Goal: Contribute content

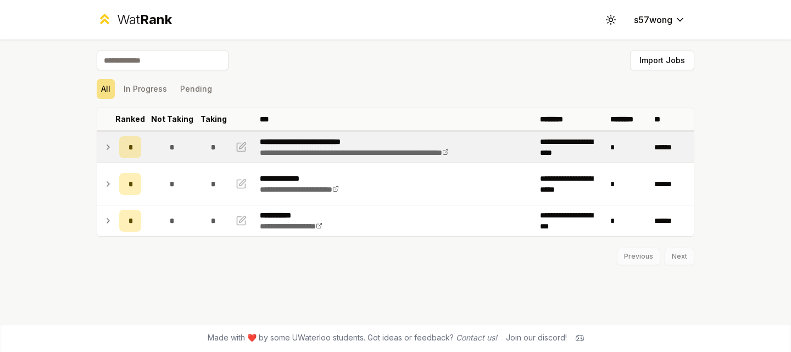
click at [190, 159] on td "*" at bounding box center [172, 147] width 53 height 31
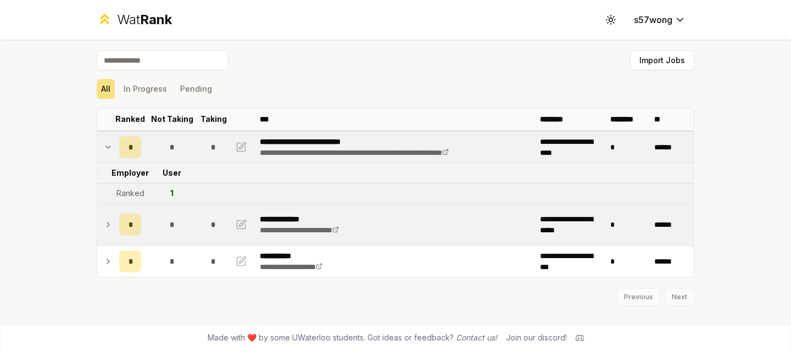
click at [185, 229] on td "*" at bounding box center [172, 225] width 53 height 42
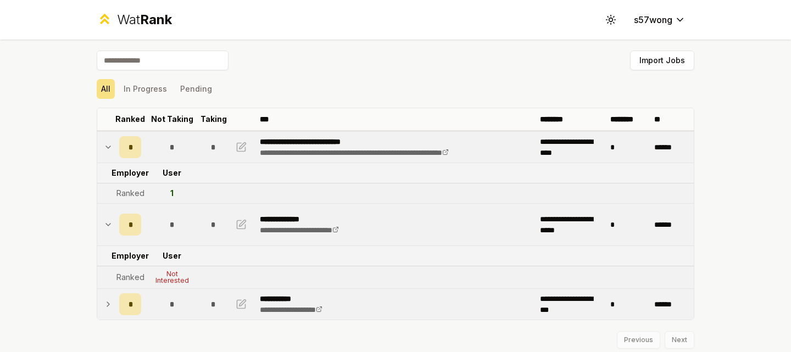
click at [193, 304] on td "*" at bounding box center [172, 304] width 53 height 31
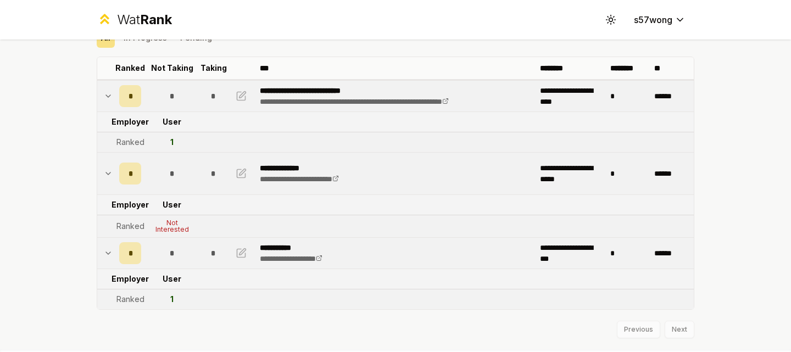
scroll to position [54, 0]
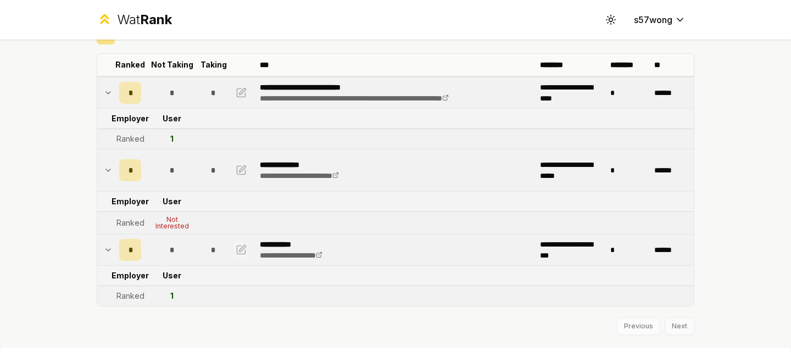
click at [240, 251] on icon "button" at bounding box center [241, 249] width 11 height 13
select select "******"
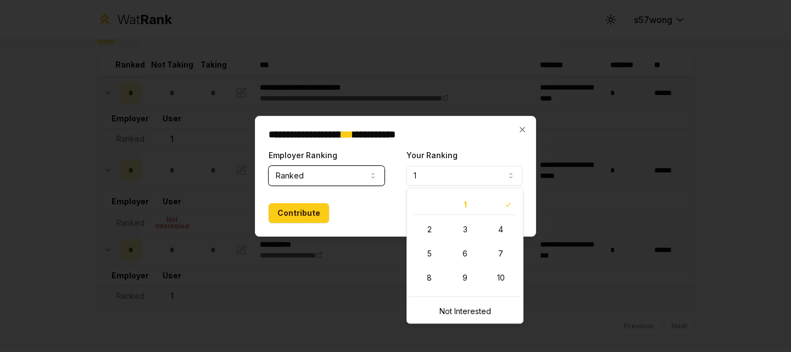
click at [447, 176] on button "1" at bounding box center [465, 176] width 116 height 20
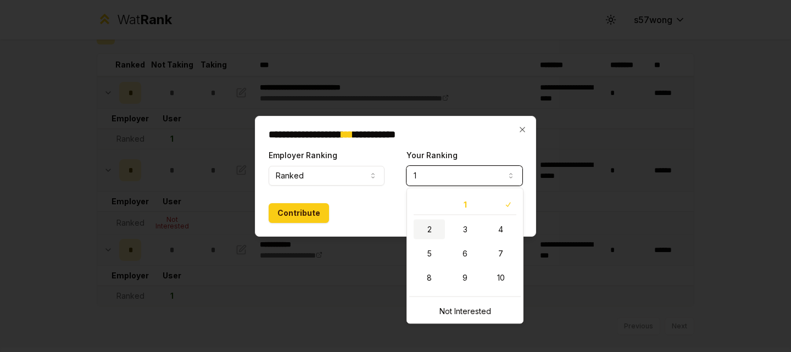
select select "*"
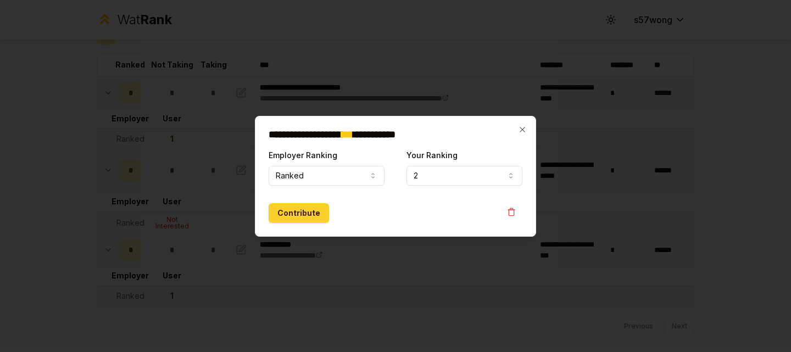
click at [307, 215] on button "Contribute" at bounding box center [299, 213] width 60 height 20
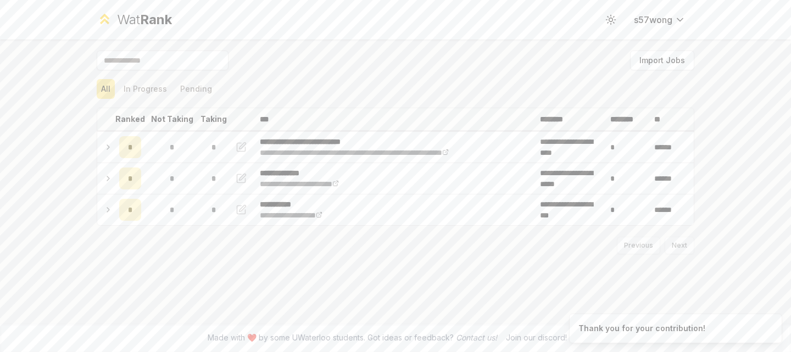
scroll to position [0, 0]
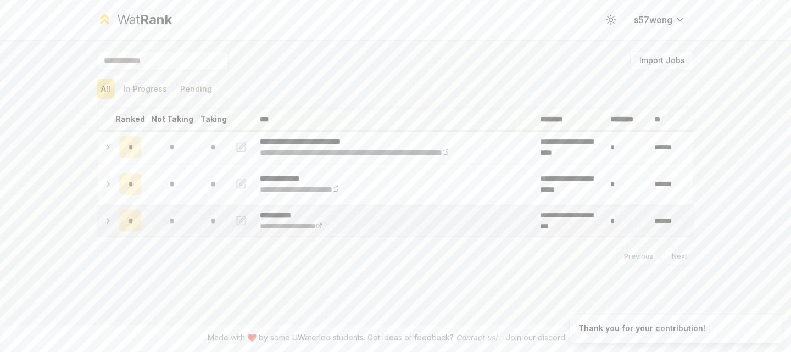
click at [171, 226] on span "*" at bounding box center [171, 220] width 5 height 11
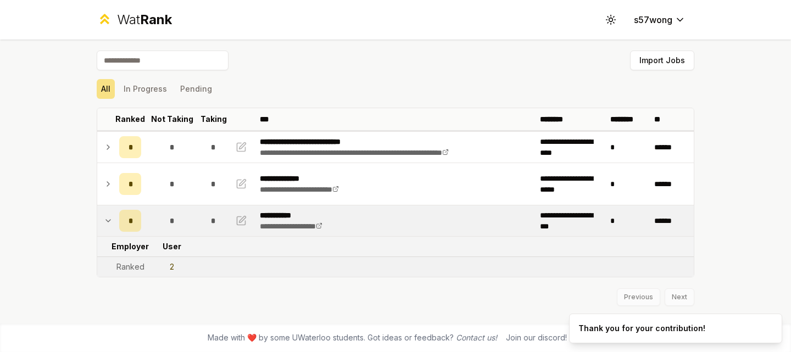
click at [188, 232] on td "*" at bounding box center [172, 221] width 53 height 31
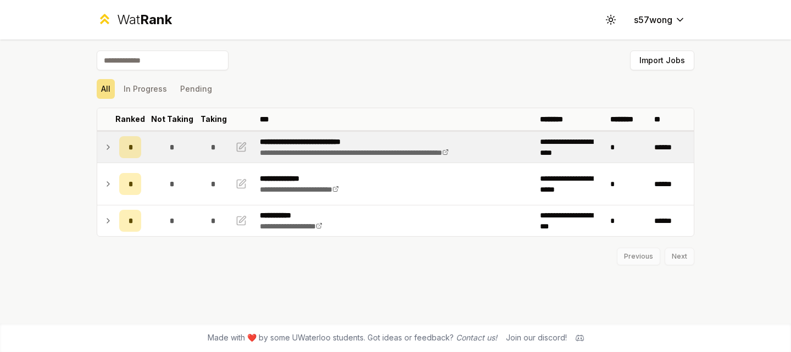
click at [117, 145] on td "*" at bounding box center [130, 147] width 31 height 31
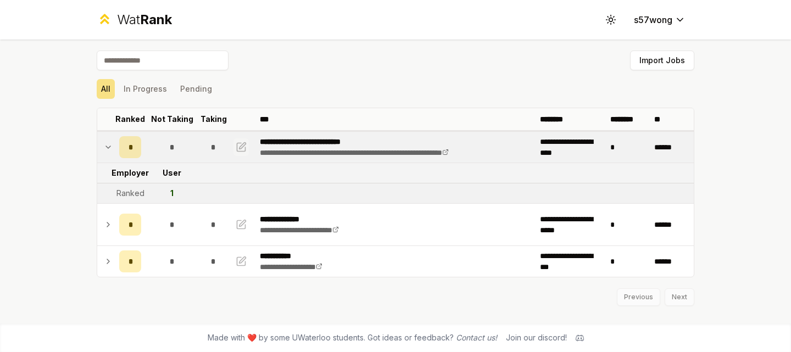
click at [243, 146] on icon "button" at bounding box center [243, 145] width 7 height 7
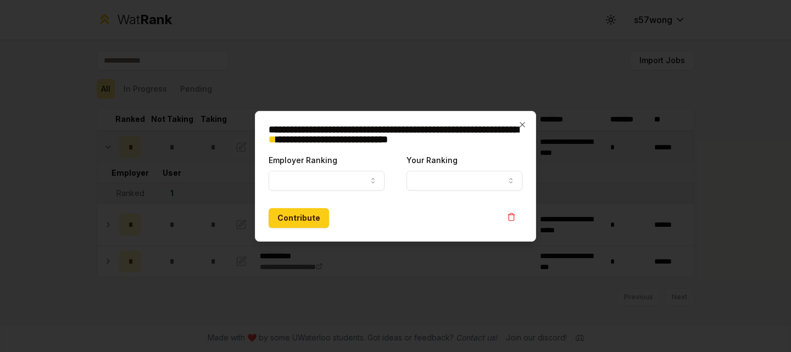
select select "******"
select select "*"
click at [519, 121] on icon "button" at bounding box center [522, 124] width 9 height 9
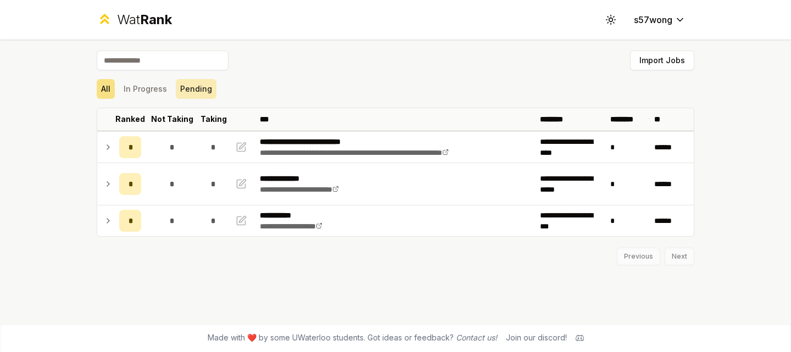
click at [185, 90] on button "Pending" at bounding box center [196, 89] width 41 height 20
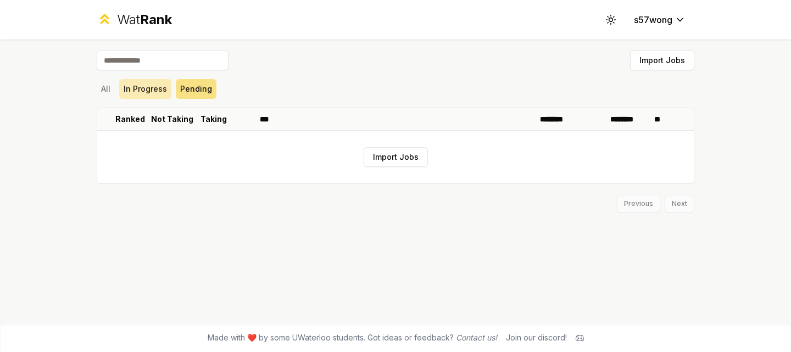
click at [156, 89] on button "In Progress" at bounding box center [145, 89] width 52 height 20
